Goal: Task Accomplishment & Management: Use online tool/utility

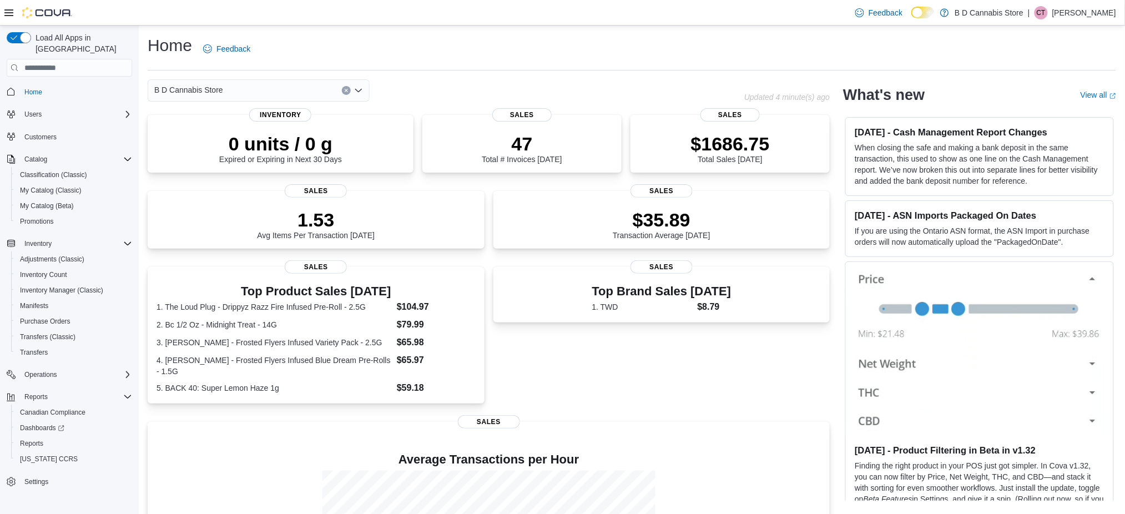
click at [1096, 17] on p "[PERSON_NAME]" at bounding box center [1084, 12] width 64 height 13
click at [1037, 112] on span "Sign Out" at bounding box center [1045, 108] width 30 height 11
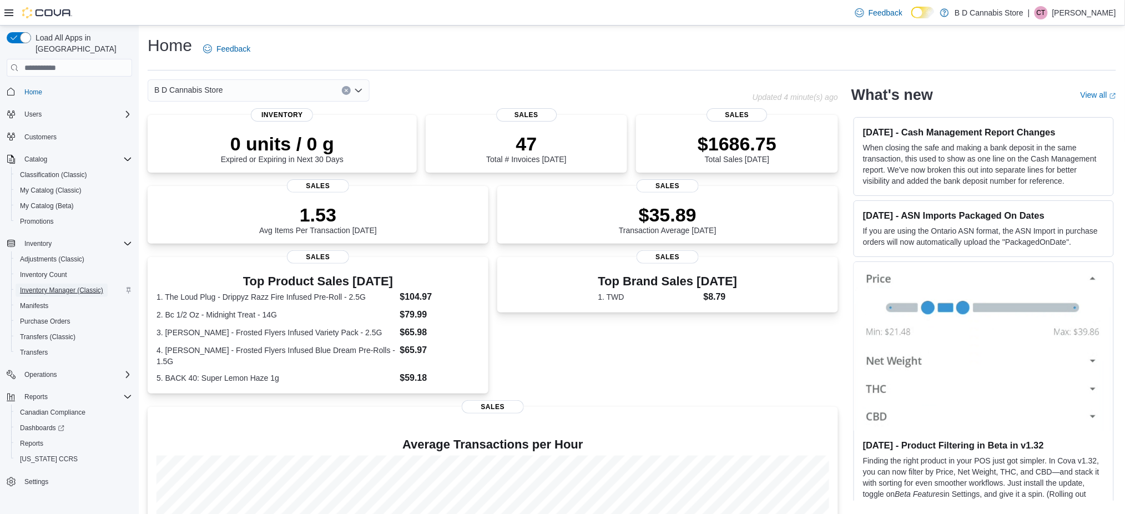
click at [94, 284] on span "Inventory Manager (Classic)" at bounding box center [61, 290] width 83 height 13
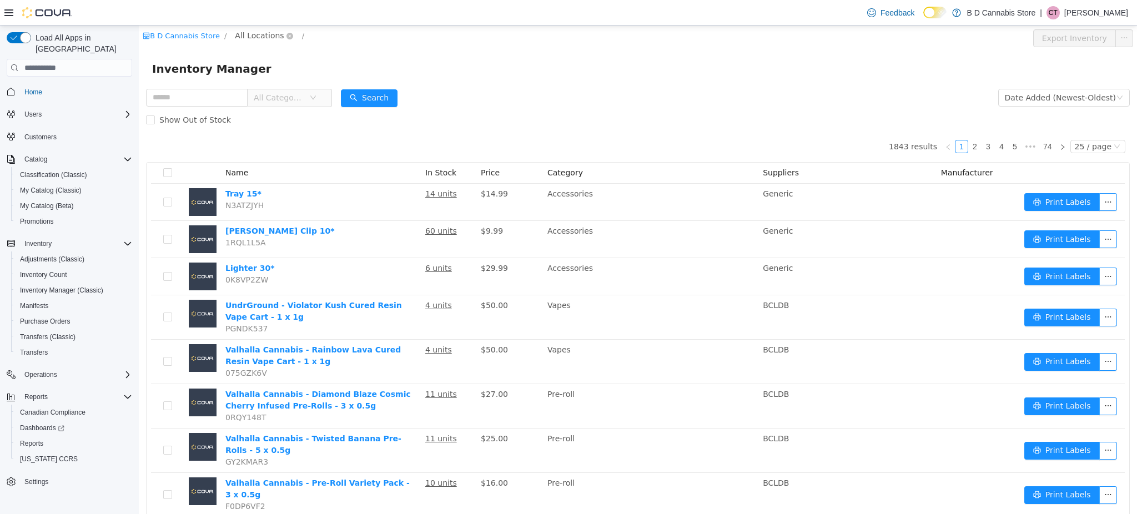
click at [262, 30] on span "All Locations" at bounding box center [259, 35] width 49 height 12
click at [285, 139] on span "522 Admirals Road" at bounding box center [291, 134] width 77 height 9
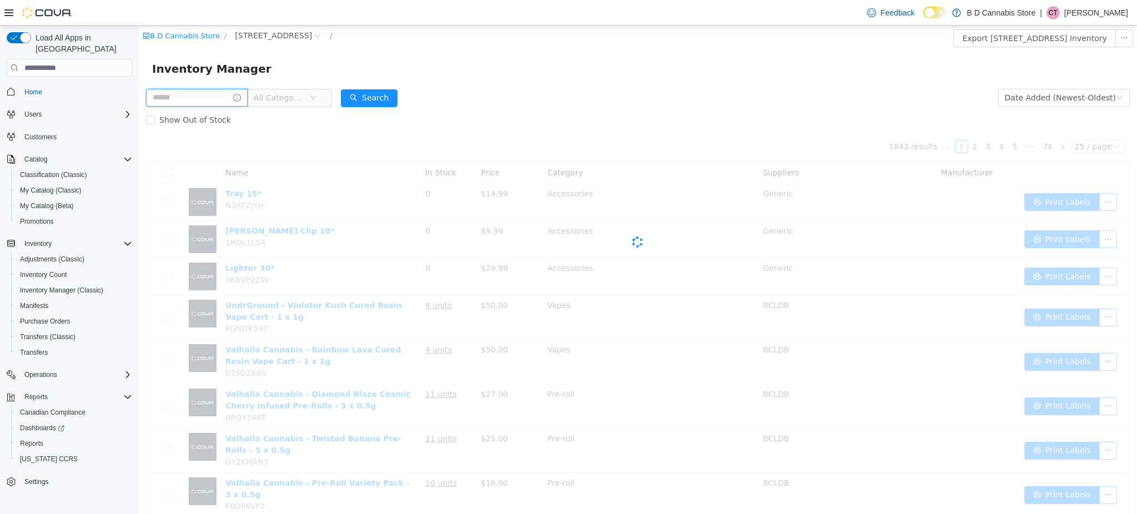
click at [200, 97] on input "text" at bounding box center [197, 98] width 102 height 18
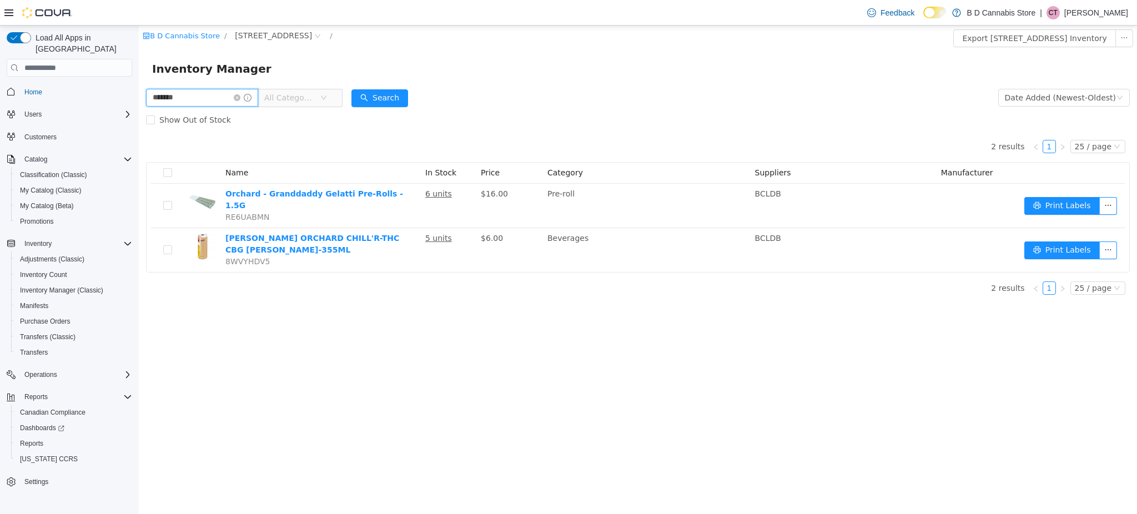
click at [139, 42] on html "B D Cannabis Store / 522 Admirals Road / Export 522 Admirals Road Inventory Inv…" at bounding box center [638, 270] width 998 height 488
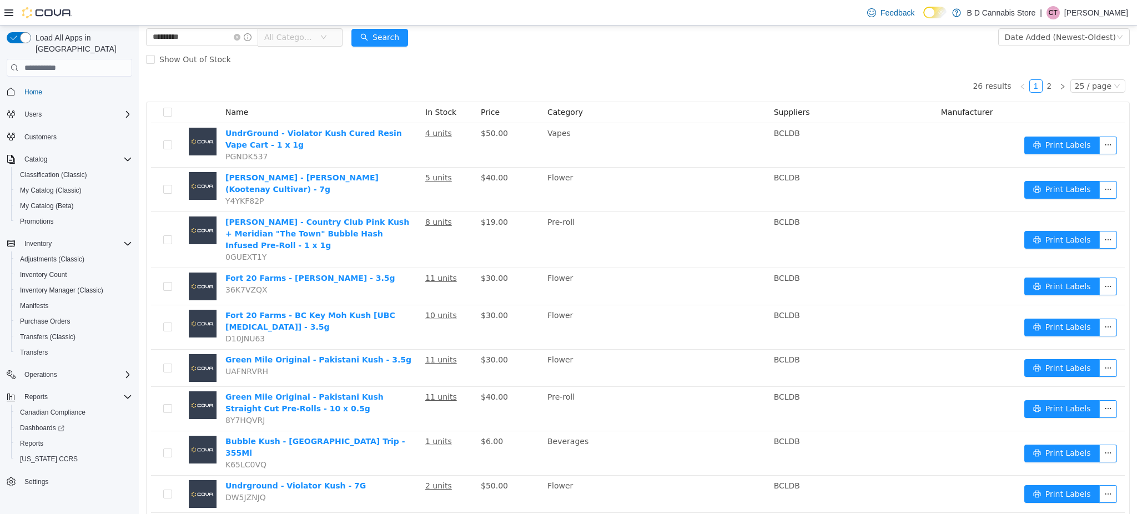
scroll to position [60, 0]
click at [852, 88] on link "2" at bounding box center [1049, 86] width 12 height 12
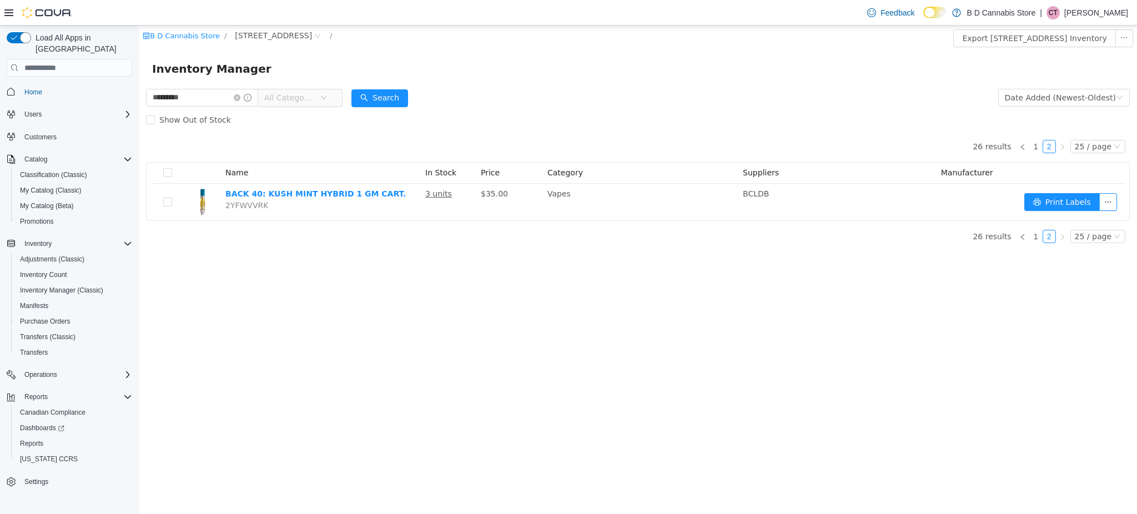
click at [852, 138] on div "26 results 1 2 25 / page Name In Stock Price Category Suppliers Manufacturer BA…" at bounding box center [638, 176] width 984 height 90
click at [852, 142] on link "1" at bounding box center [1036, 146] width 12 height 12
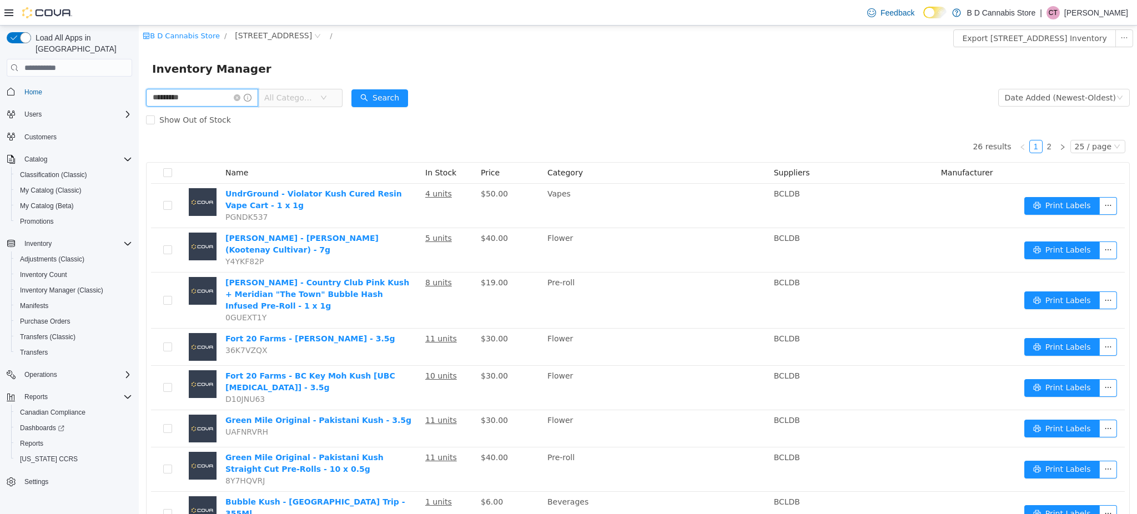
click at [214, 96] on input "*********" at bounding box center [202, 98] width 112 height 18
drag, startPoint x: 214, startPoint y: 96, endPoint x: -1, endPoint y: 109, distance: 215.2
click at [139, 109] on html "B D Cannabis Store / 522 Admirals Road / Export 522 Admirals Road Inventory Inv…" at bounding box center [638, 270] width 998 height 488
type input "****"
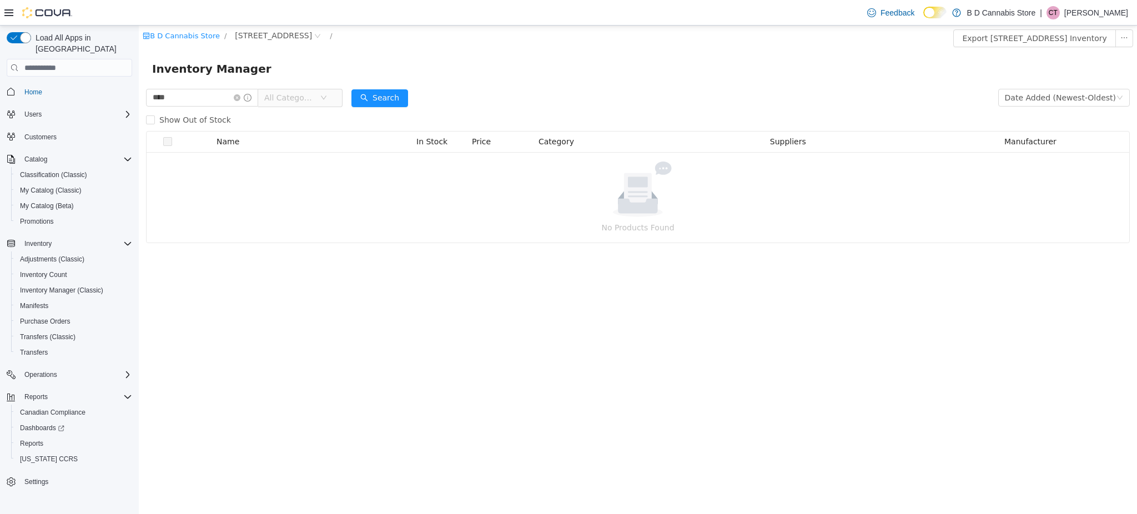
click at [852, 0] on div "Feedback Dark Mode B D Cannabis Store | CT Cody Tomlinson" at bounding box center [995, 12] width 274 height 25
click at [852, 13] on p "[PERSON_NAME]" at bounding box center [1096, 12] width 64 height 13
click at [852, 105] on span "Sign Out" at bounding box center [1056, 108] width 30 height 11
